Goal: Task Accomplishment & Management: Manage account settings

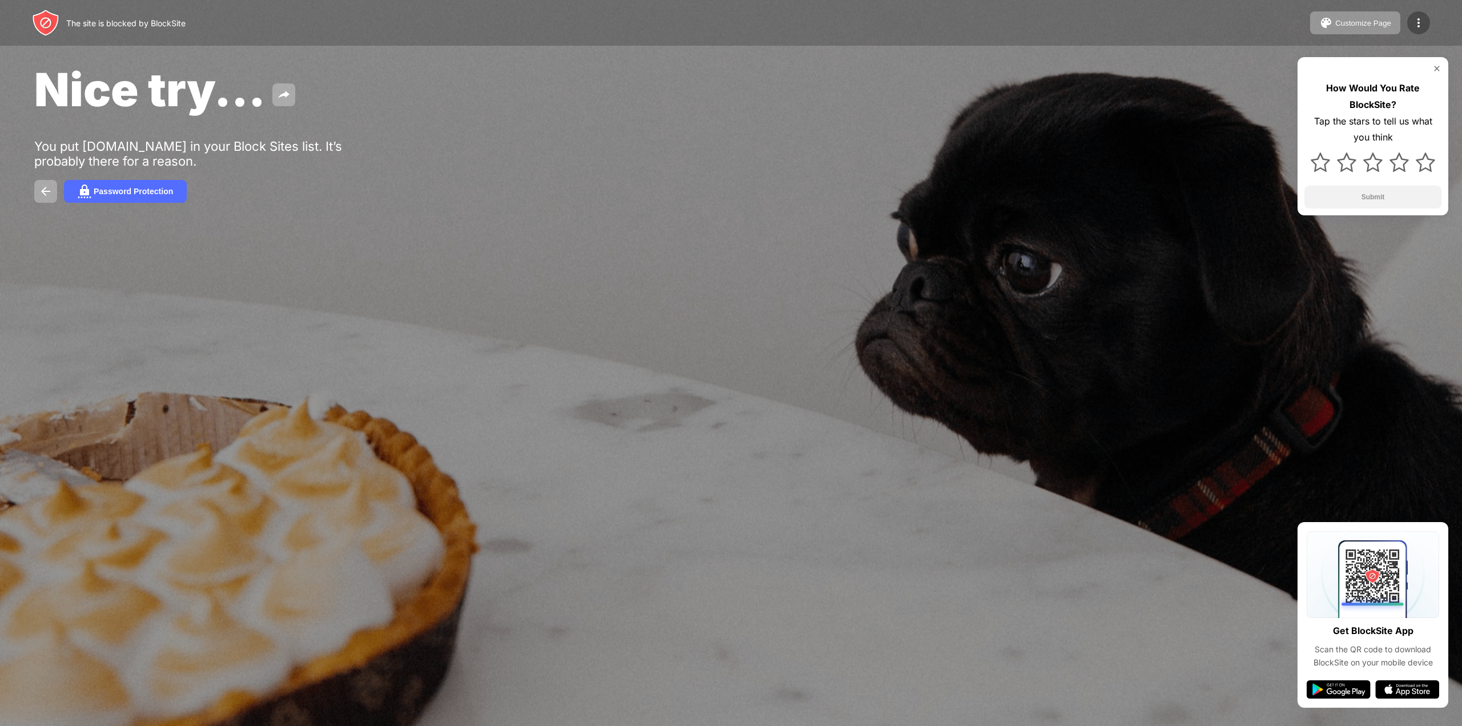
click at [1417, 19] on img at bounding box center [1419, 23] width 14 height 14
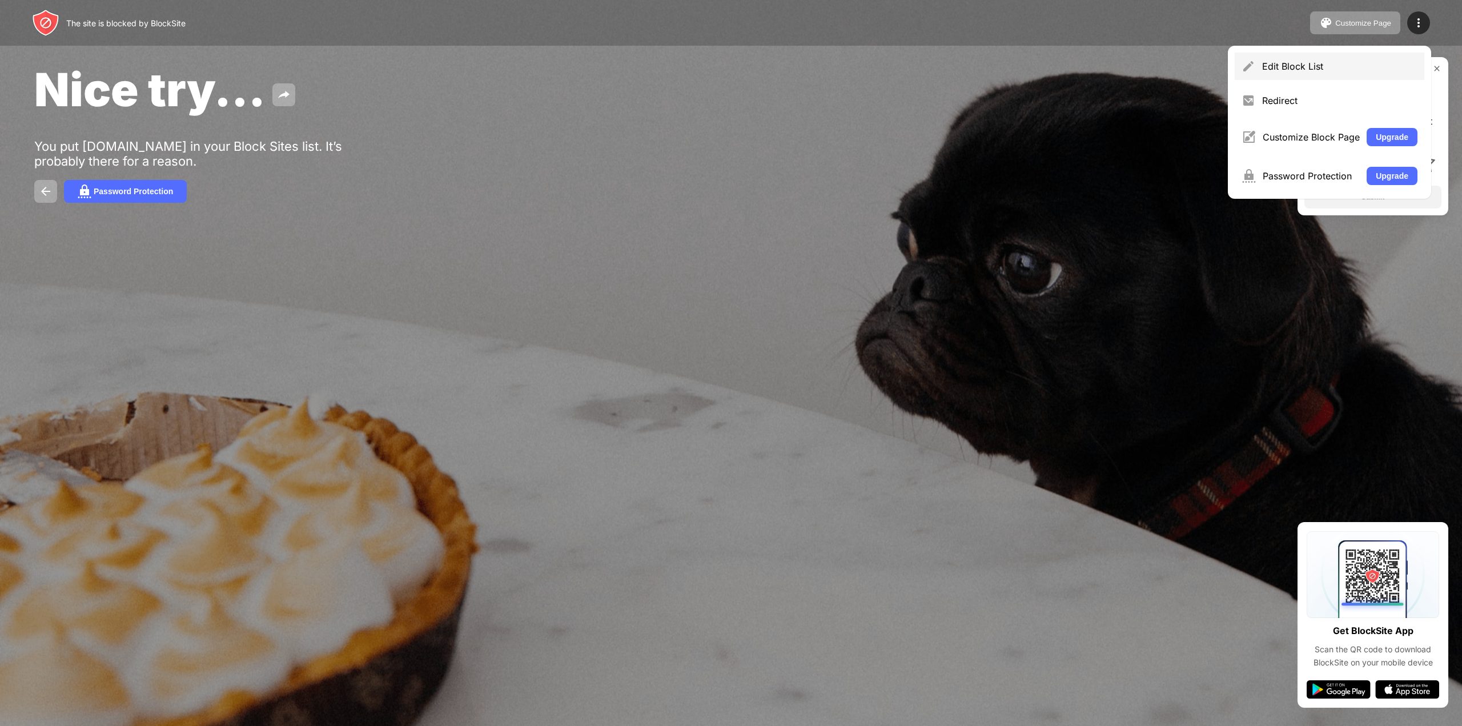
click at [1334, 71] on div "Edit Block List" at bounding box center [1339, 66] width 155 height 11
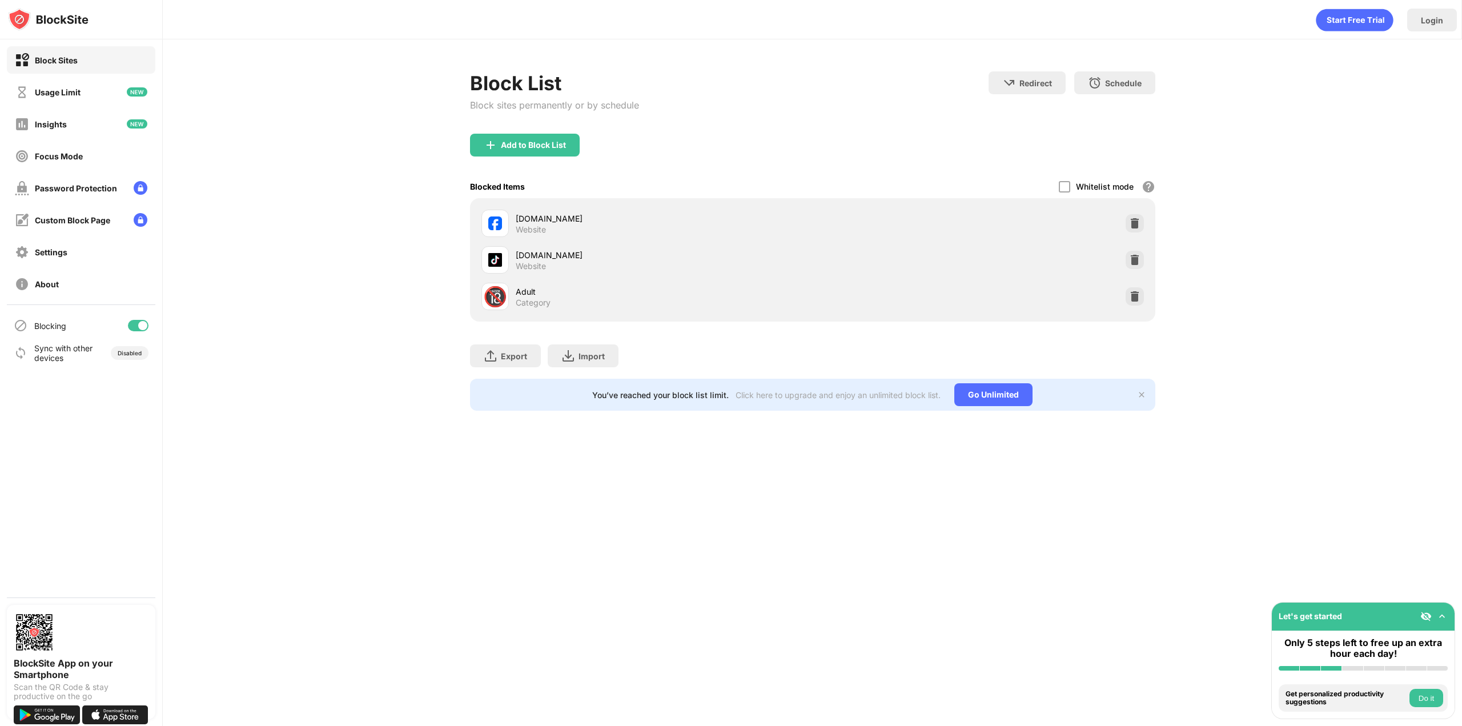
drag, startPoint x: 761, startPoint y: 228, endPoint x: 669, endPoint y: 237, distance: 91.8
click at [669, 237] on div "facebook.com Website" at bounding box center [813, 223] width 672 height 37
drag, startPoint x: 664, startPoint y: 224, endPoint x: 904, endPoint y: 231, distance: 239.4
click at [664, 224] on div "facebook.com Website" at bounding box center [664, 223] width 297 height 22
click at [1062, 184] on div at bounding box center [1064, 186] width 11 height 11
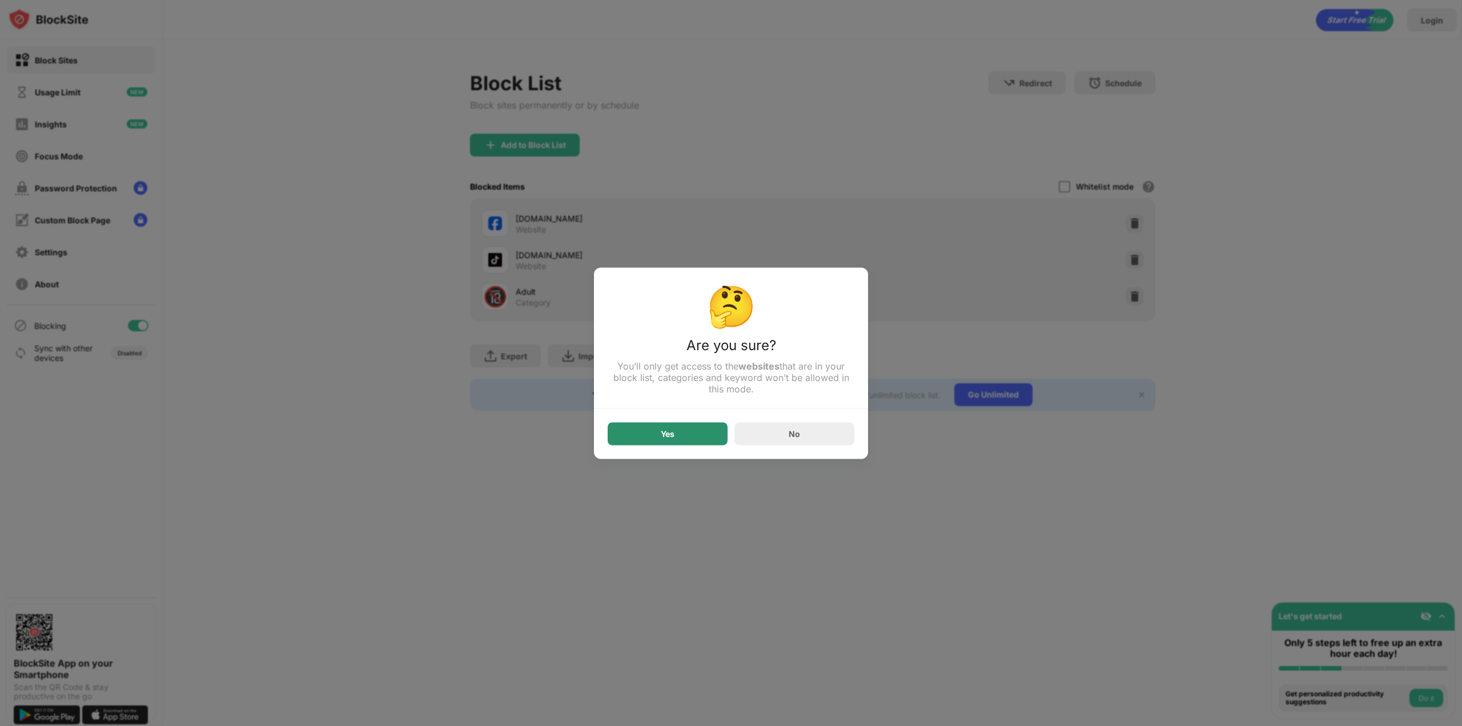
click at [686, 439] on div "Yes" at bounding box center [668, 433] width 120 height 23
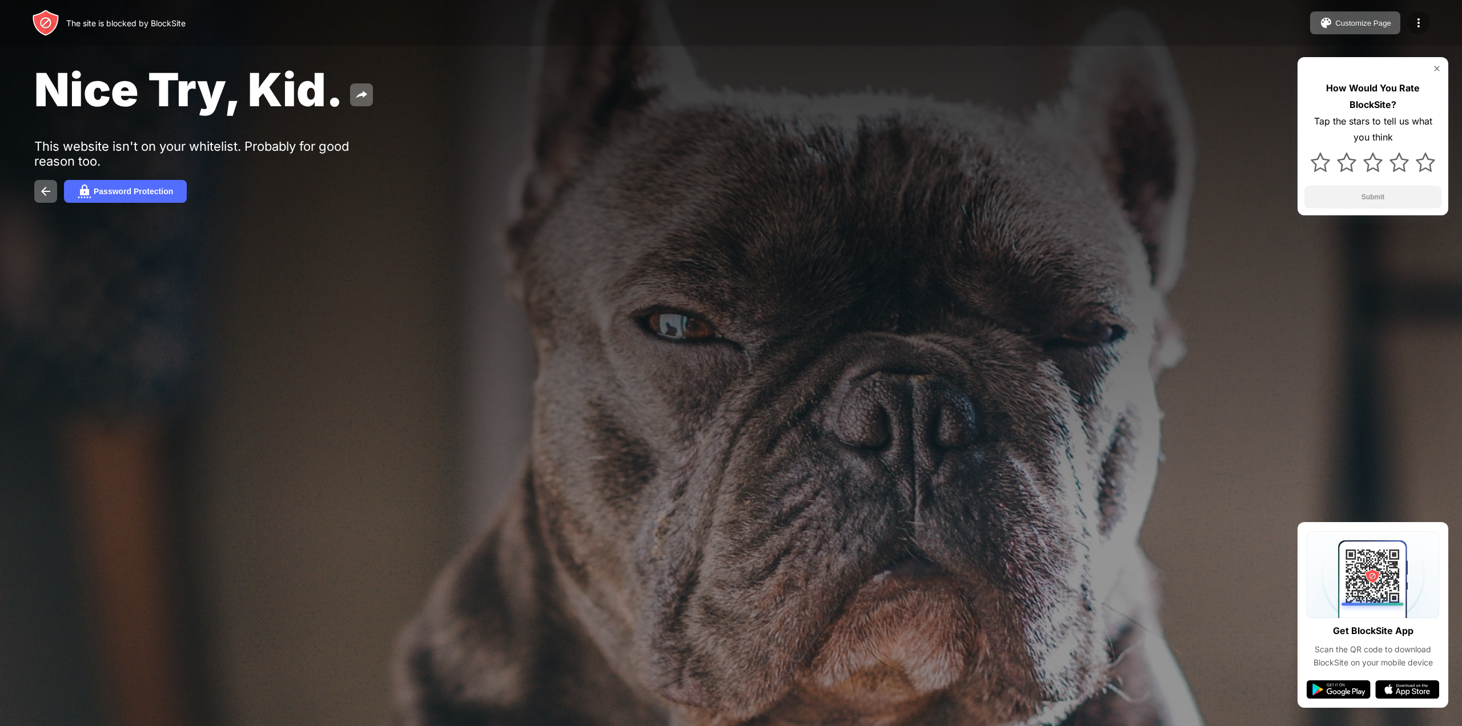
click at [1419, 18] on img at bounding box center [1419, 23] width 14 height 14
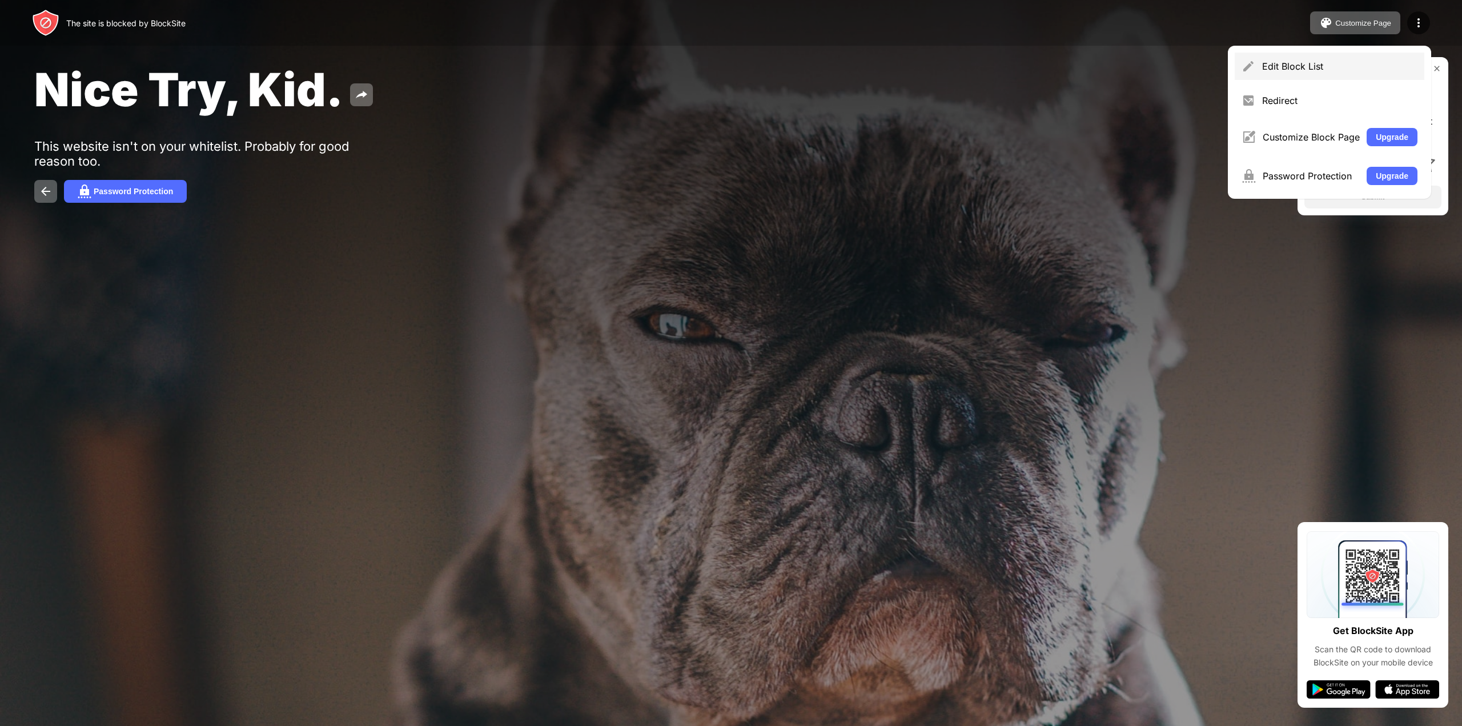
click at [1370, 71] on div "Edit Block List" at bounding box center [1339, 66] width 155 height 11
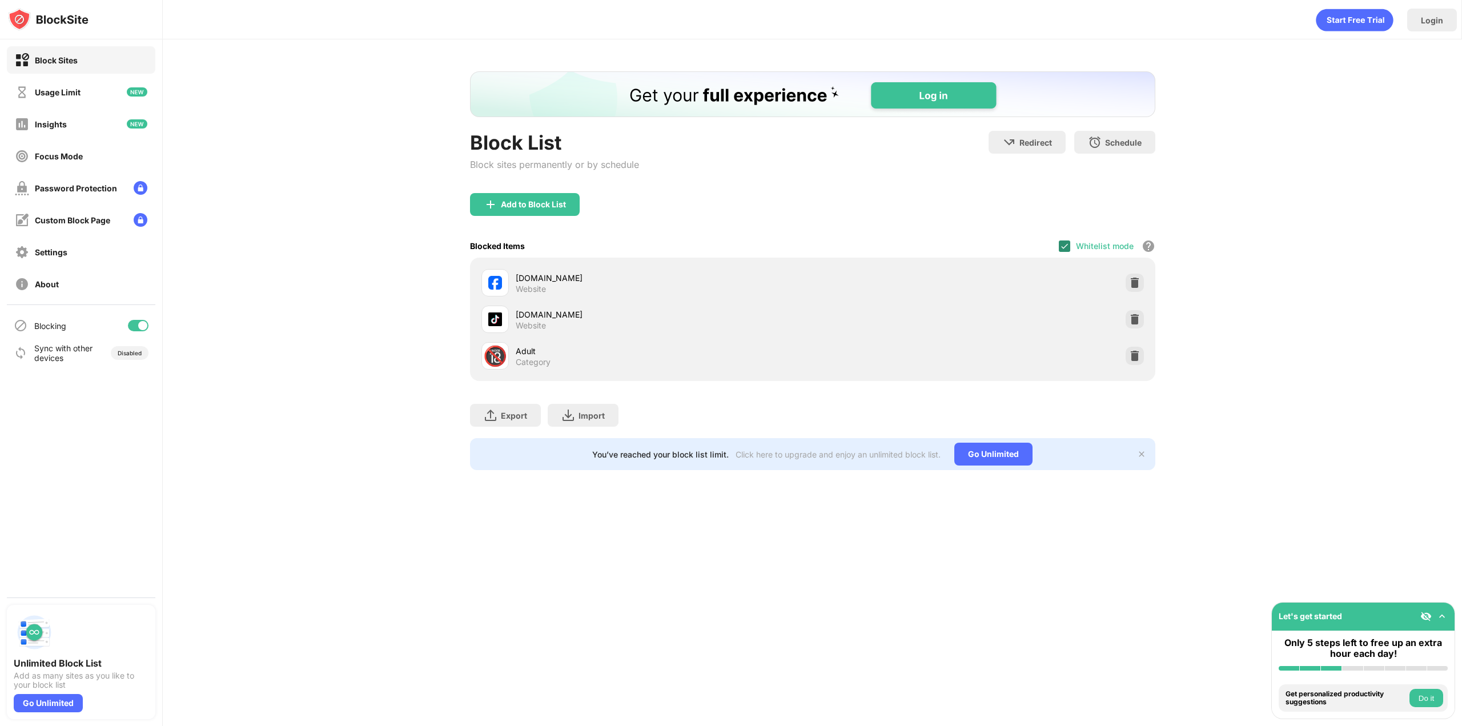
click at [1069, 250] on img at bounding box center [1064, 246] width 9 height 9
drag, startPoint x: 1284, startPoint y: 303, endPoint x: 1273, endPoint y: 278, distance: 27.4
click at [1285, 303] on div "Block List Block sites permanently or by schedule Redirect Choose a site to be …" at bounding box center [812, 270] width 1299 height 463
click at [1137, 286] on img at bounding box center [1134, 282] width 11 height 11
